Goal: Information Seeking & Learning: Learn about a topic

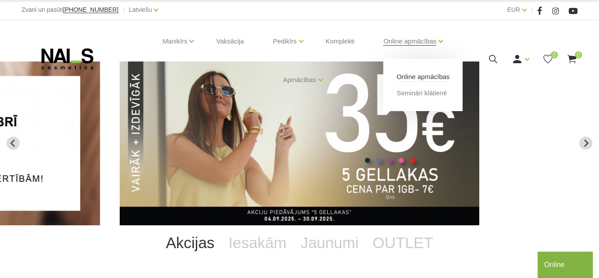
click at [422, 81] on link "Online apmācības" at bounding box center [423, 77] width 53 height 10
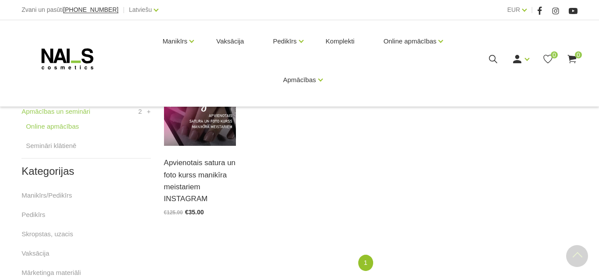
scroll to position [233, 0]
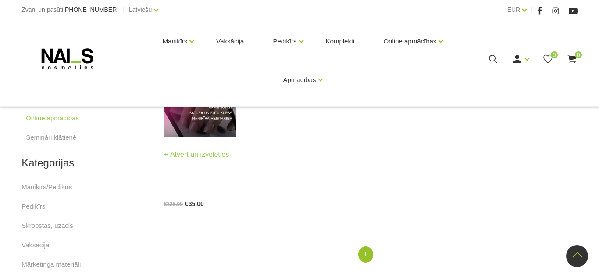
click at [215, 140] on div "Apvienotais satura un foto kurss manikīra meistariem INSTAGRAM Atvērt un izvēlē…" at bounding box center [200, 171] width 72 height 69
click at [208, 150] on link "Atvērt un izvēlēties" at bounding box center [196, 154] width 65 height 12
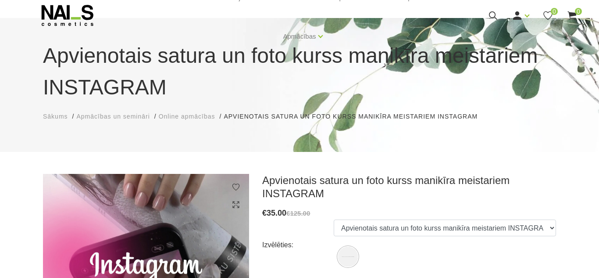
scroll to position [45, 0]
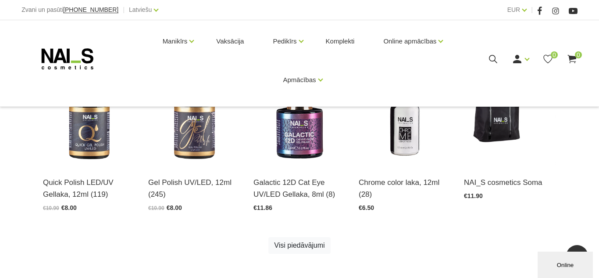
scroll to position [475, 0]
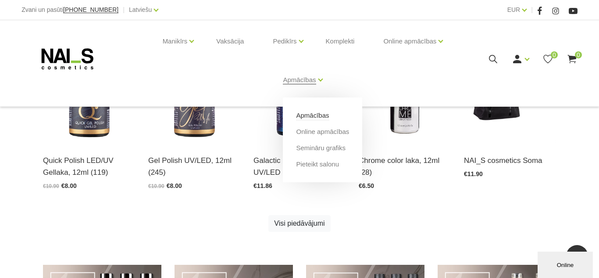
click at [312, 111] on link "Apmācības" at bounding box center [312, 116] width 33 height 10
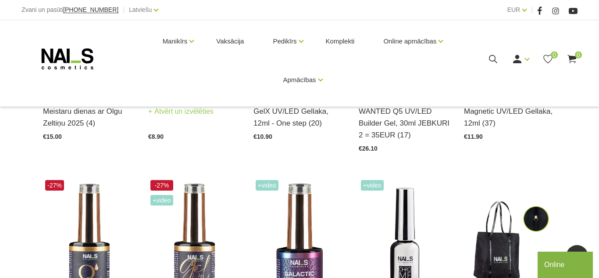
scroll to position [313, 0]
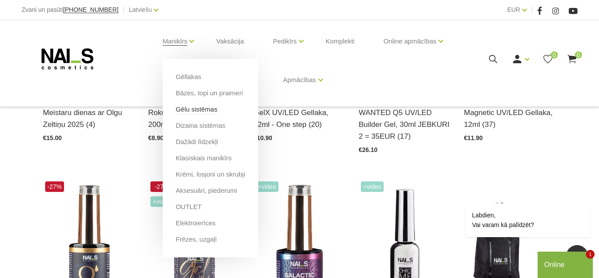
click at [199, 107] on link "Gēlu sistēmas" at bounding box center [197, 109] width 42 height 10
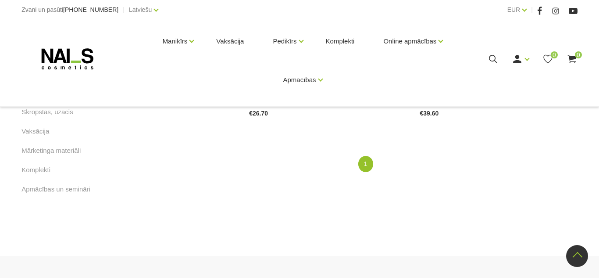
scroll to position [509, 0]
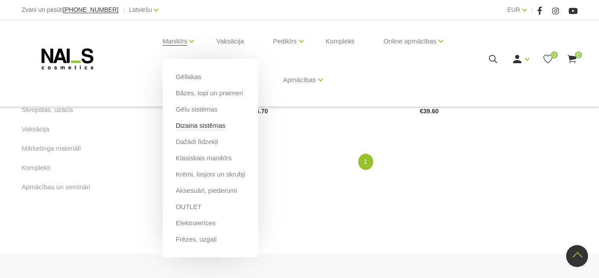
click at [211, 125] on link "Dizaina sistēmas" at bounding box center [201, 126] width 50 height 10
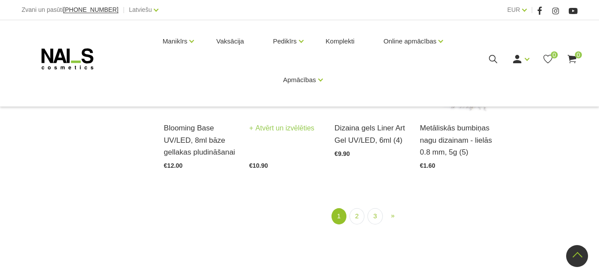
scroll to position [1004, 0]
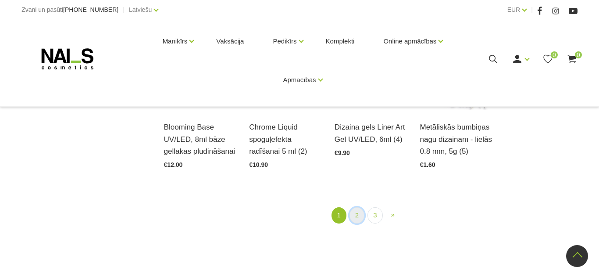
click at [361, 215] on link "2" at bounding box center [357, 215] width 15 height 16
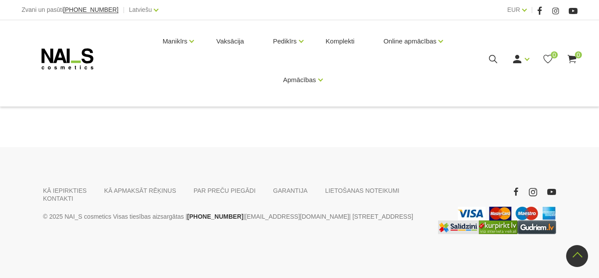
scroll to position [997, 0]
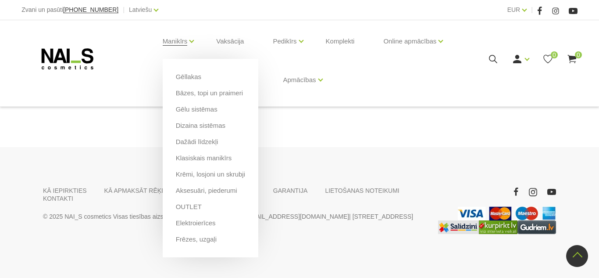
click at [217, 163] on li "Klasiskais manikīrs" at bounding box center [210, 161] width 69 height 16
click at [229, 155] on link "Klasiskais manikīrs" at bounding box center [204, 158] width 56 height 10
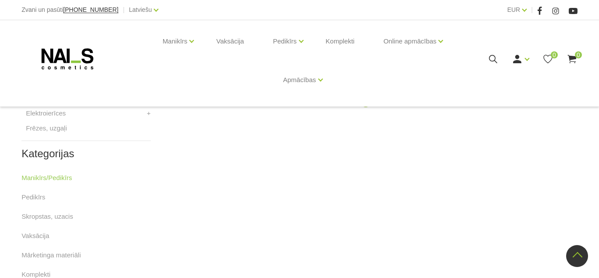
scroll to position [379, 0]
